Goal: Task Accomplishment & Management: Manage account settings

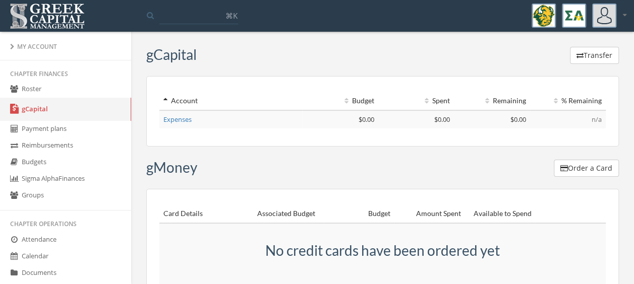
click at [40, 130] on link "Payment plans" at bounding box center [65, 129] width 131 height 17
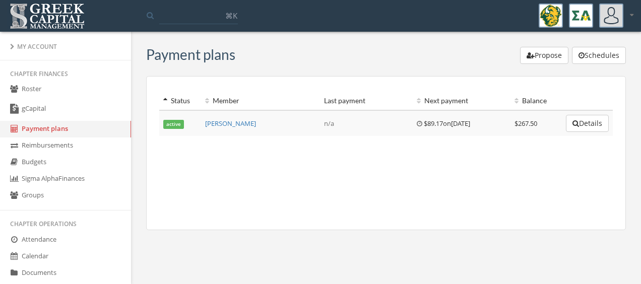
click at [55, 107] on link "gCapital" at bounding box center [65, 109] width 131 height 23
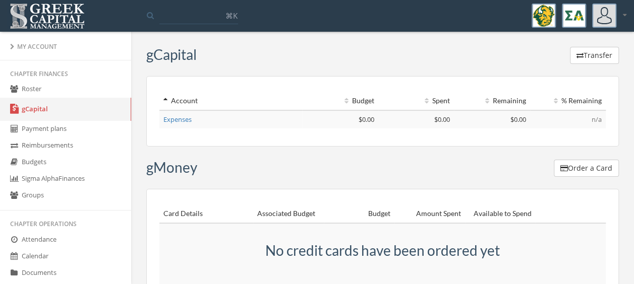
click at [39, 90] on link "Roster" at bounding box center [65, 89] width 131 height 17
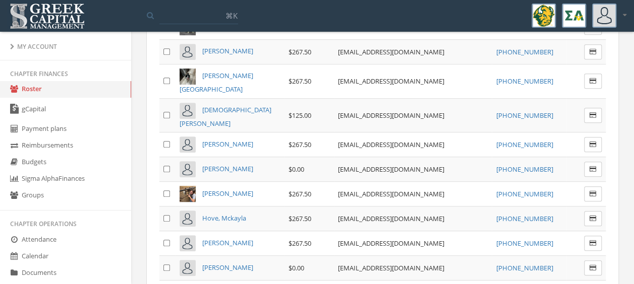
scroll to position [233, 0]
click at [242, 164] on span "[PERSON_NAME]" at bounding box center [227, 168] width 51 height 9
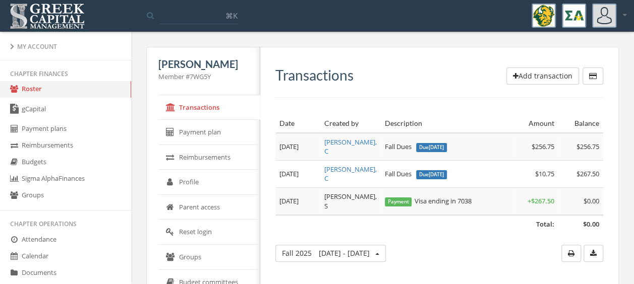
click at [74, 110] on link "gCapital" at bounding box center [65, 109] width 131 height 23
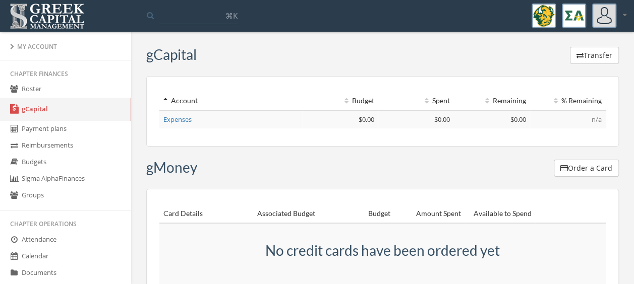
click at [45, 93] on link "Roster" at bounding box center [65, 89] width 131 height 17
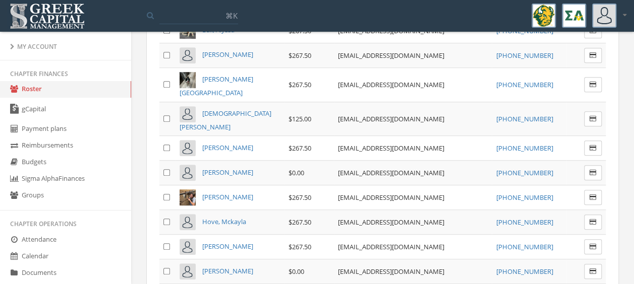
scroll to position [232, 0]
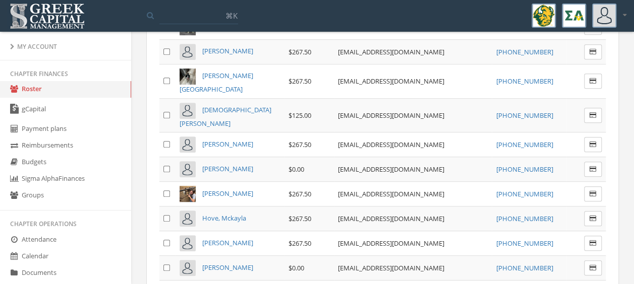
click at [245, 164] on span "[PERSON_NAME]" at bounding box center [227, 168] width 51 height 9
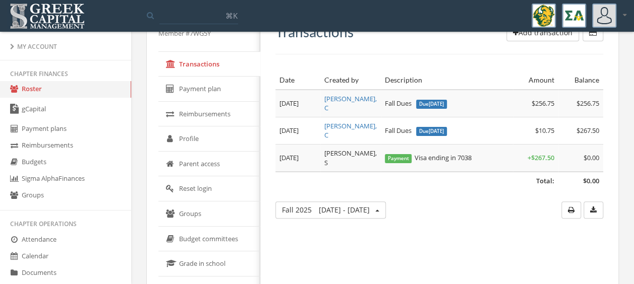
scroll to position [42, 0]
click at [61, 172] on link "Sigma Alpha Finances" at bounding box center [65, 179] width 131 height 17
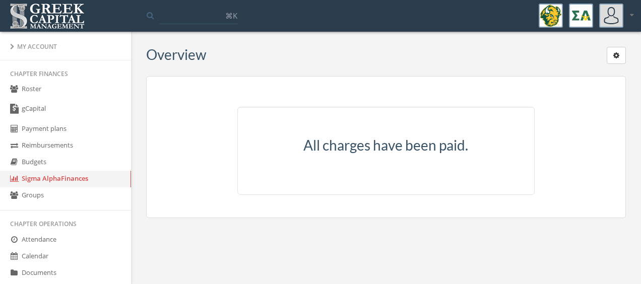
click at [48, 126] on link "Payment plans" at bounding box center [65, 129] width 131 height 17
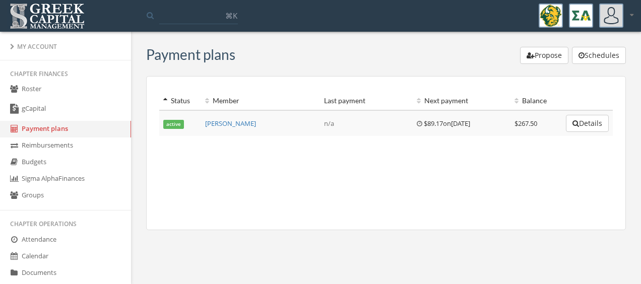
click at [37, 114] on link "gCapital" at bounding box center [65, 109] width 131 height 23
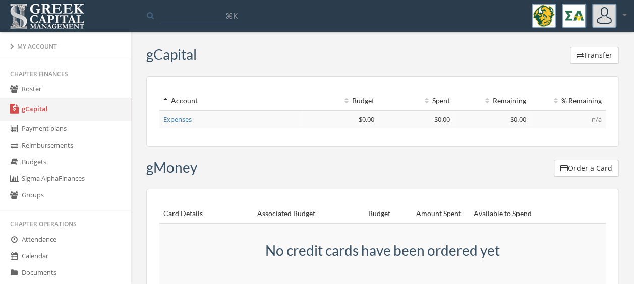
scroll to position [194, 0]
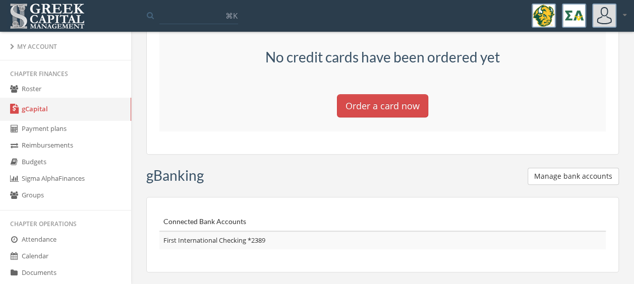
click at [558, 176] on button "Manage bank accounts" at bounding box center [572, 176] width 91 height 17
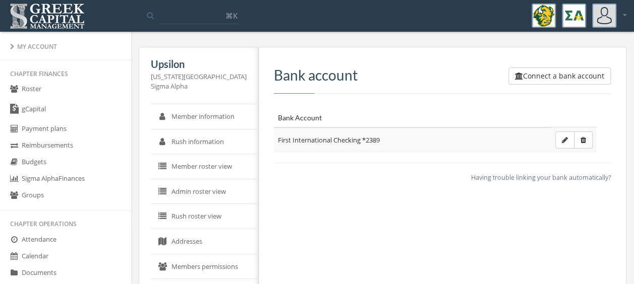
click at [179, 121] on link "Member information" at bounding box center [205, 116] width 108 height 25
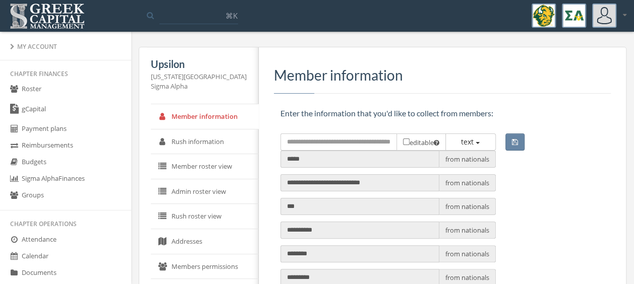
click at [188, 135] on link "Rush information" at bounding box center [205, 142] width 108 height 25
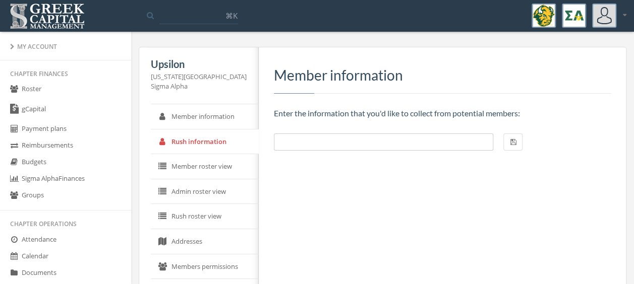
click at [184, 161] on link "Member roster view" at bounding box center [205, 166] width 108 height 25
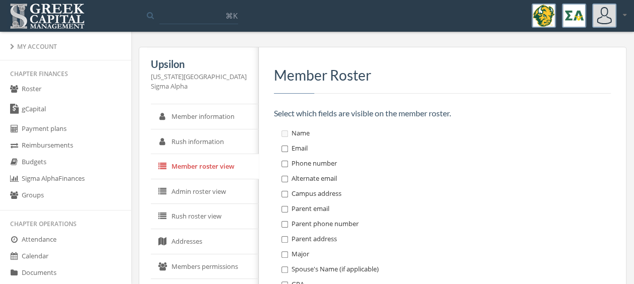
click at [200, 185] on link "Admin roster view" at bounding box center [205, 191] width 108 height 25
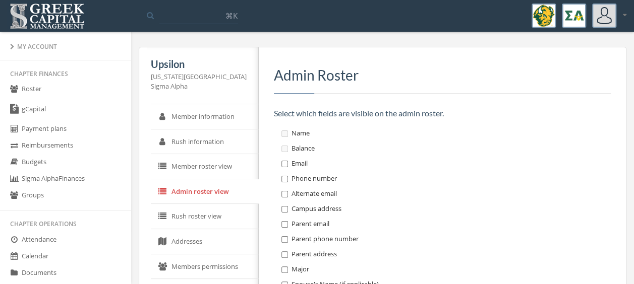
click at [194, 212] on link "Rush roster view" at bounding box center [205, 216] width 108 height 25
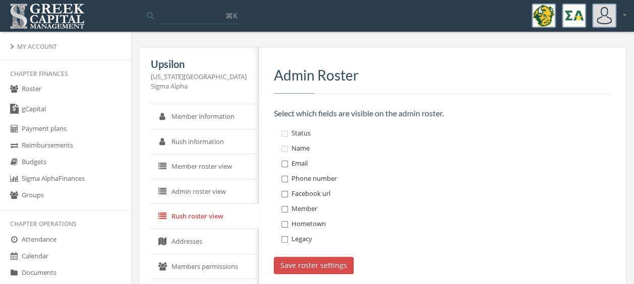
click at [194, 238] on link "Addresses" at bounding box center [205, 241] width 108 height 25
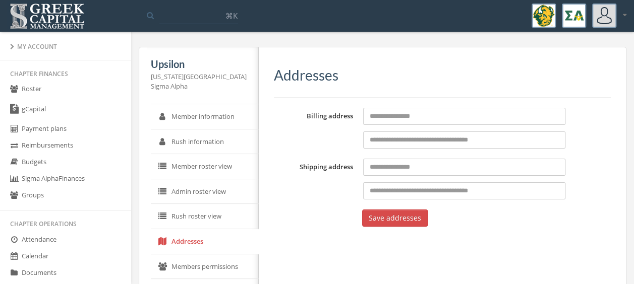
click at [194, 257] on link "Members permissions" at bounding box center [205, 267] width 108 height 25
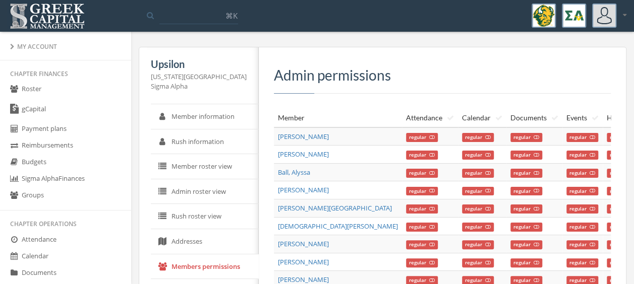
click at [30, 93] on link "Roster" at bounding box center [65, 89] width 131 height 17
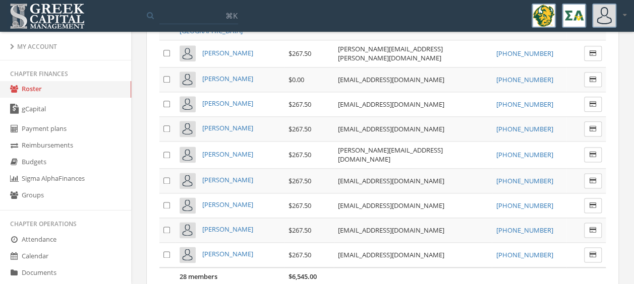
scroll to position [582, 0]
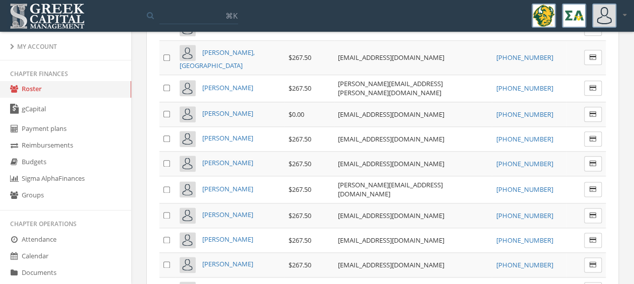
click at [243, 284] on span "[PERSON_NAME]" at bounding box center [227, 288] width 51 height 9
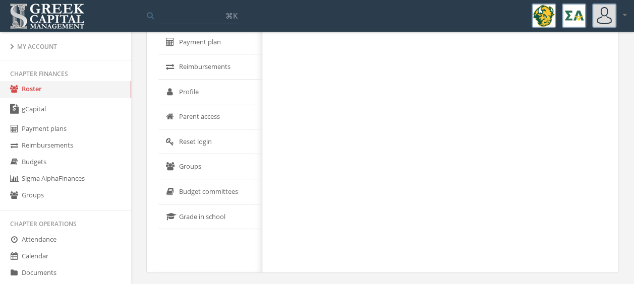
click at [206, 51] on link "Payment plan" at bounding box center [210, 42] width 104 height 25
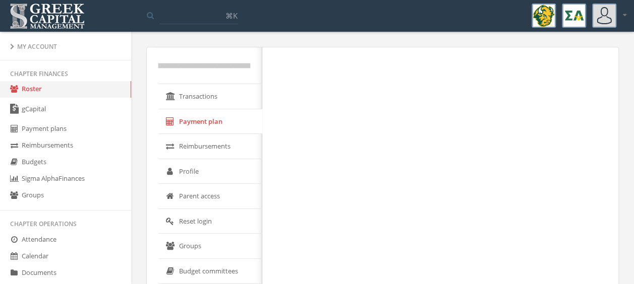
click at [209, 116] on link "Payment plan" at bounding box center [210, 121] width 104 height 25
click at [204, 95] on link "Transactions" at bounding box center [210, 96] width 104 height 25
click at [27, 92] on link "Roster" at bounding box center [65, 89] width 131 height 17
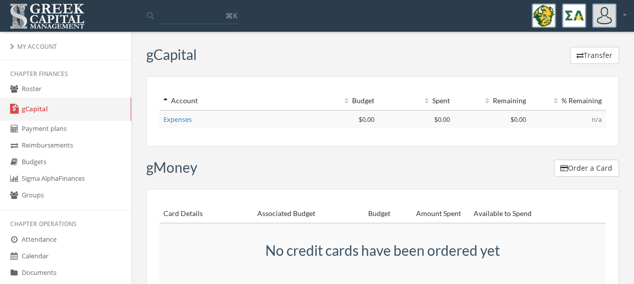
click at [593, 52] on button "Transfer" at bounding box center [594, 55] width 49 height 17
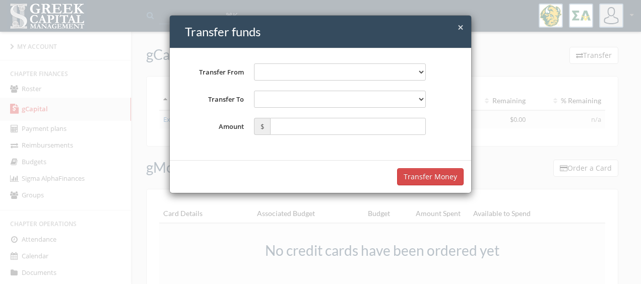
click at [408, 70] on select "**********" at bounding box center [340, 72] width 172 height 17
click at [406, 41] on div "× Close Transfer funds" at bounding box center [320, 32] width 301 height 33
click at [456, 29] on h4 "Transfer funds" at bounding box center [324, 31] width 279 height 17
click at [460, 26] on span "×" at bounding box center [461, 27] width 6 height 14
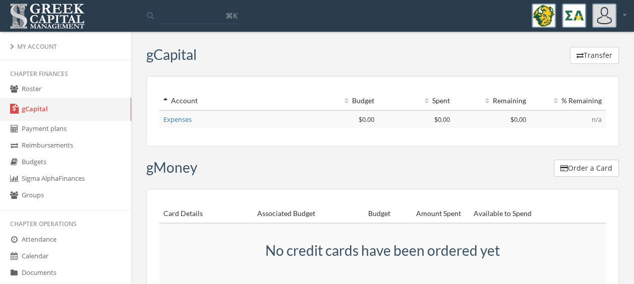
click at [43, 95] on link "Roster" at bounding box center [65, 89] width 131 height 17
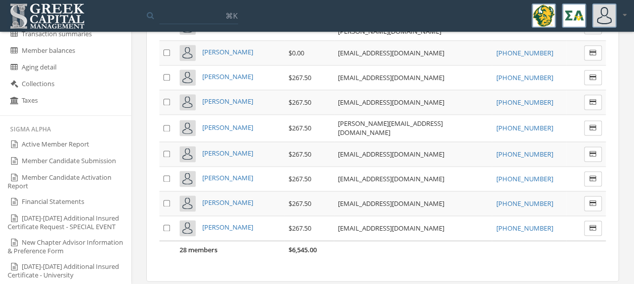
scroll to position [516, 0]
click at [54, 144] on link "Active Member Report" at bounding box center [65, 144] width 131 height 17
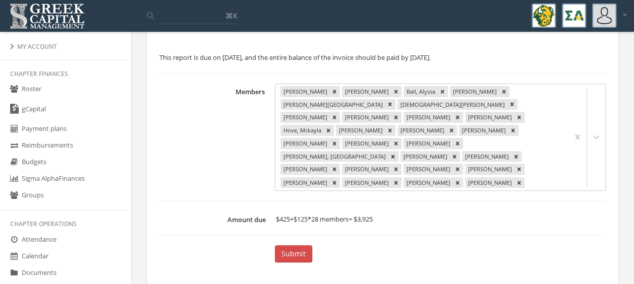
click at [43, 85] on link "Roster" at bounding box center [65, 89] width 131 height 17
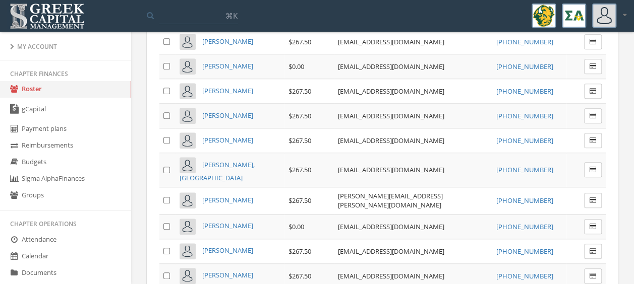
scroll to position [433, 0]
click at [591, 225] on icon "button" at bounding box center [592, 228] width 7 height 6
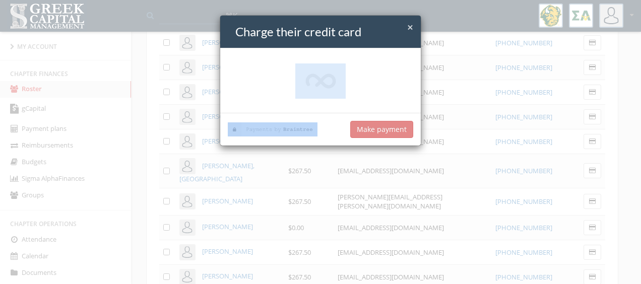
drag, startPoint x: 591, startPoint y: 189, endPoint x: 454, endPoint y: 88, distance: 169.8
click at [454, 88] on div "× Close Charge their credit card Sorry, we don't accept American Express $ Make…" at bounding box center [320, 142] width 641 height 284
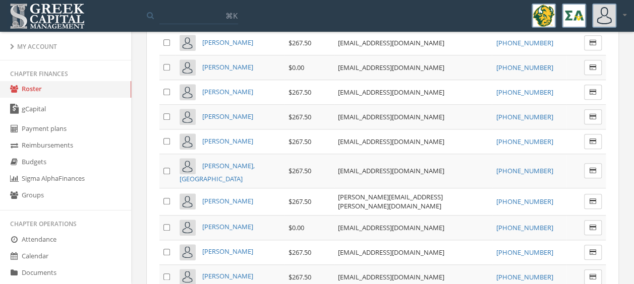
click at [587, 220] on button "button" at bounding box center [593, 227] width 18 height 15
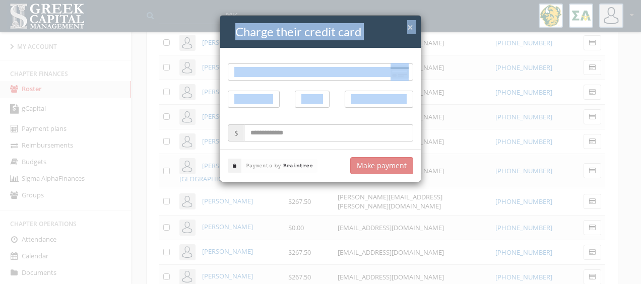
drag, startPoint x: 455, startPoint y: 87, endPoint x: 407, endPoint y: 26, distance: 77.2
click at [407, 26] on div "× Close Charge their credit card Sorry, we don't accept American Express $ Make…" at bounding box center [320, 142] width 641 height 284
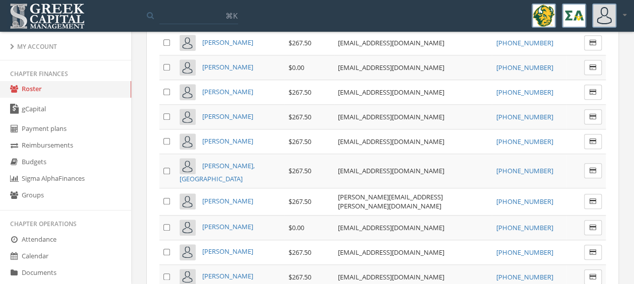
click at [620, 91] on div "Chapter Roster +/- members Add More Add transaction to selected Email members E…" at bounding box center [382, 57] width 487 height 886
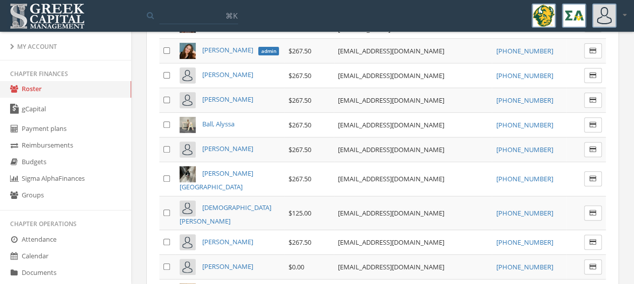
scroll to position [134, 0]
